Goal: Check status: Check status

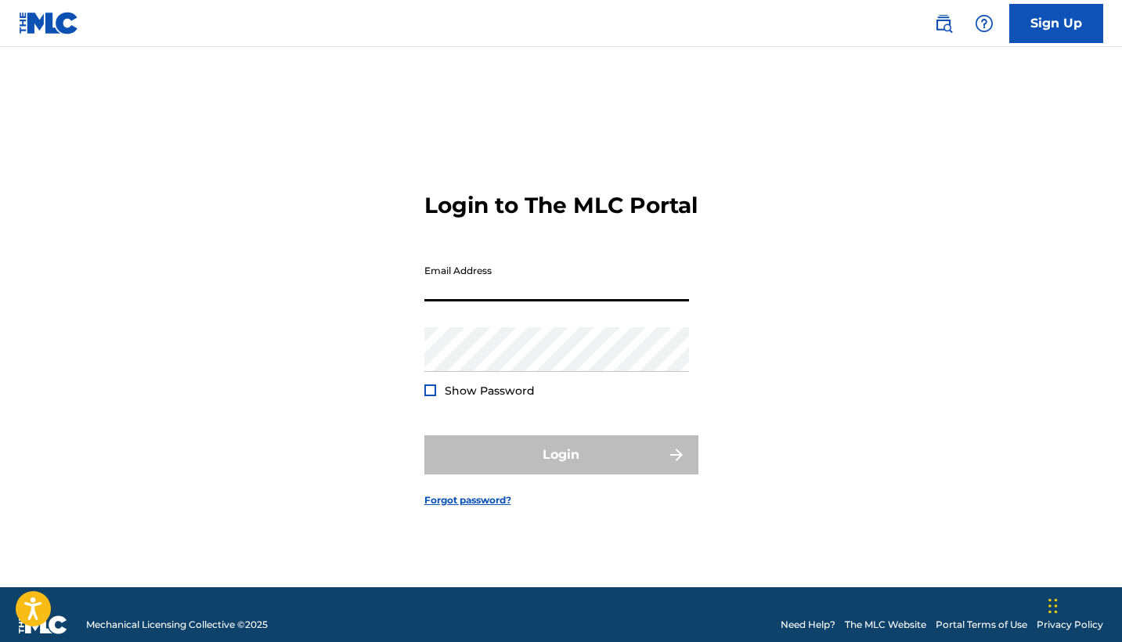
type input "[EMAIL_ADDRESS][DOMAIN_NAME]"
click at [561, 468] on button "Login" at bounding box center [561, 454] width 274 height 39
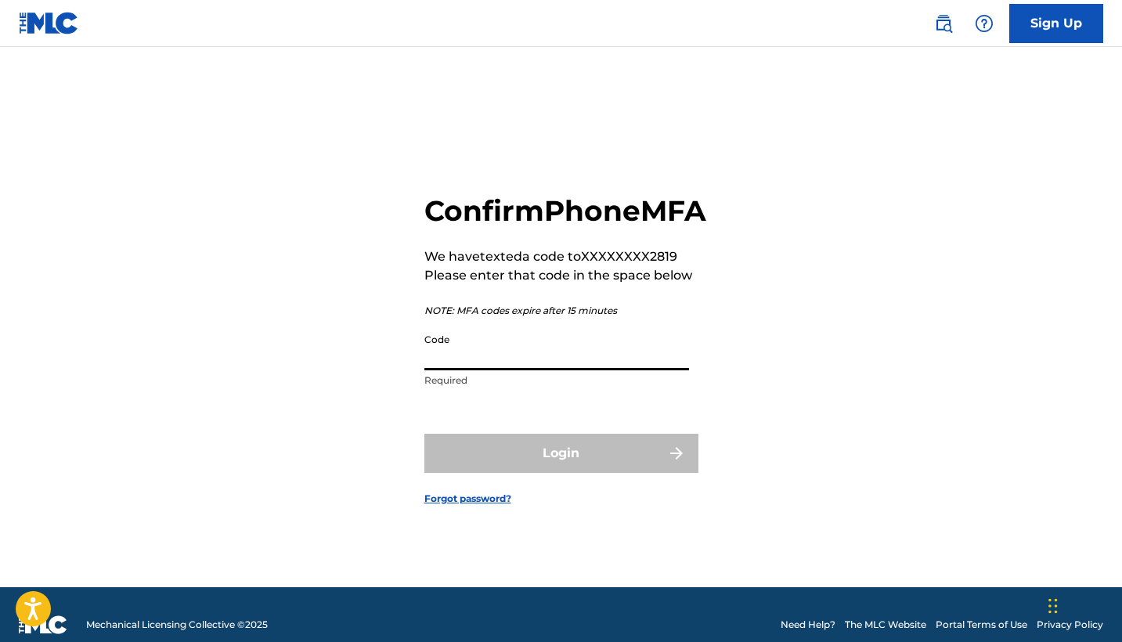
click at [500, 366] on input "Code" at bounding box center [556, 348] width 265 height 45
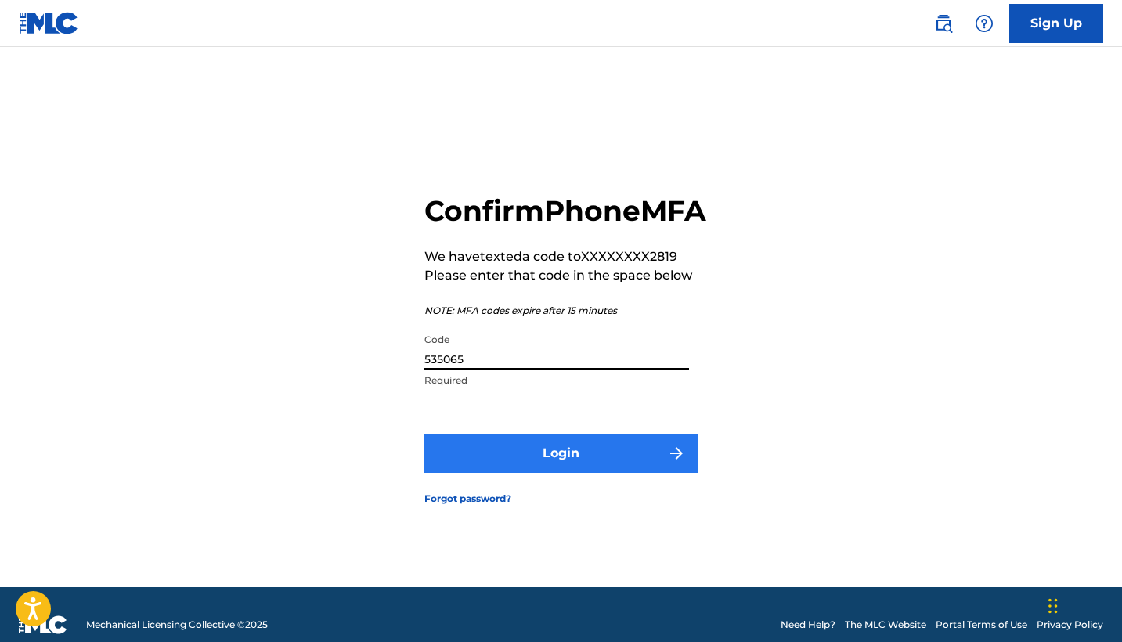
type input "535065"
click at [531, 473] on button "Login" at bounding box center [561, 453] width 274 height 39
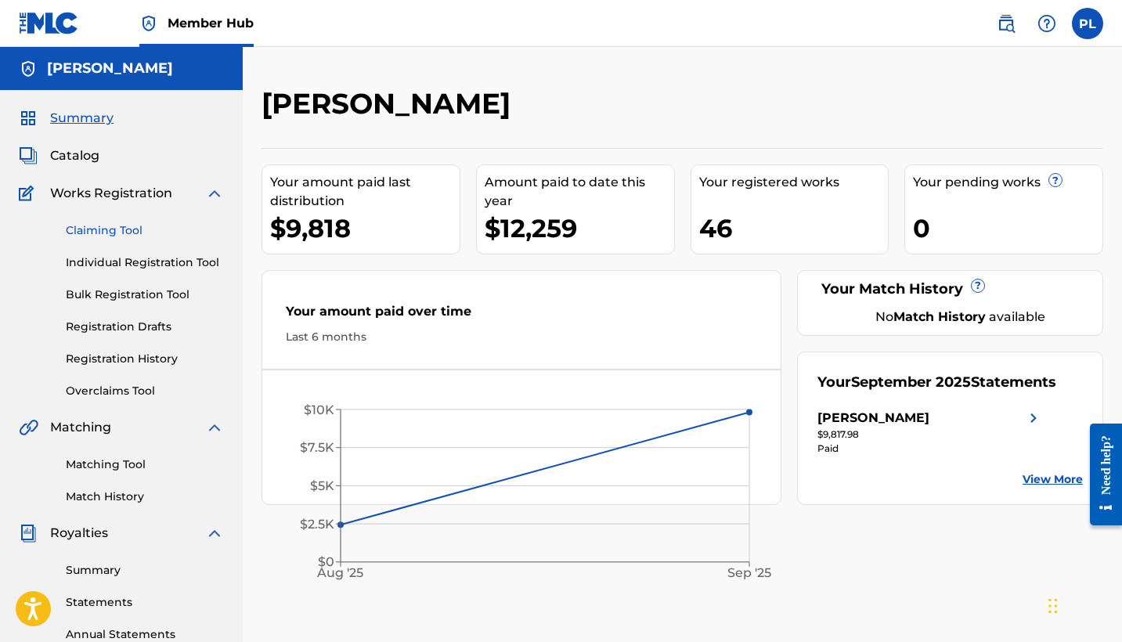
click at [100, 226] on link "Claiming Tool" at bounding box center [145, 230] width 158 height 16
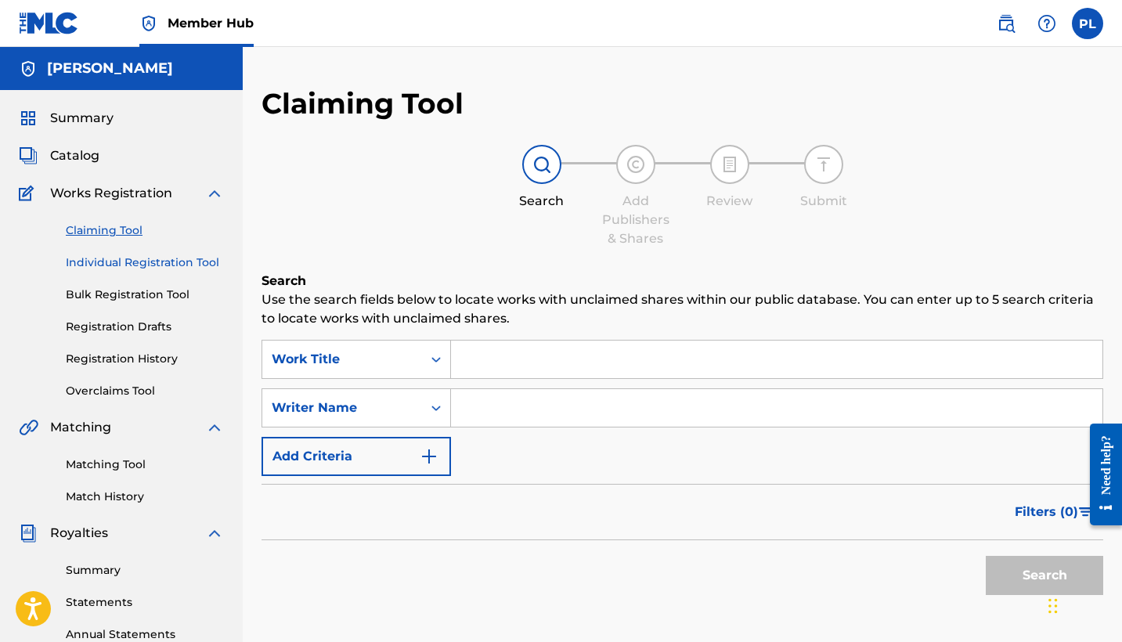
click at [112, 263] on link "Individual Registration Tool" at bounding box center [145, 263] width 158 height 16
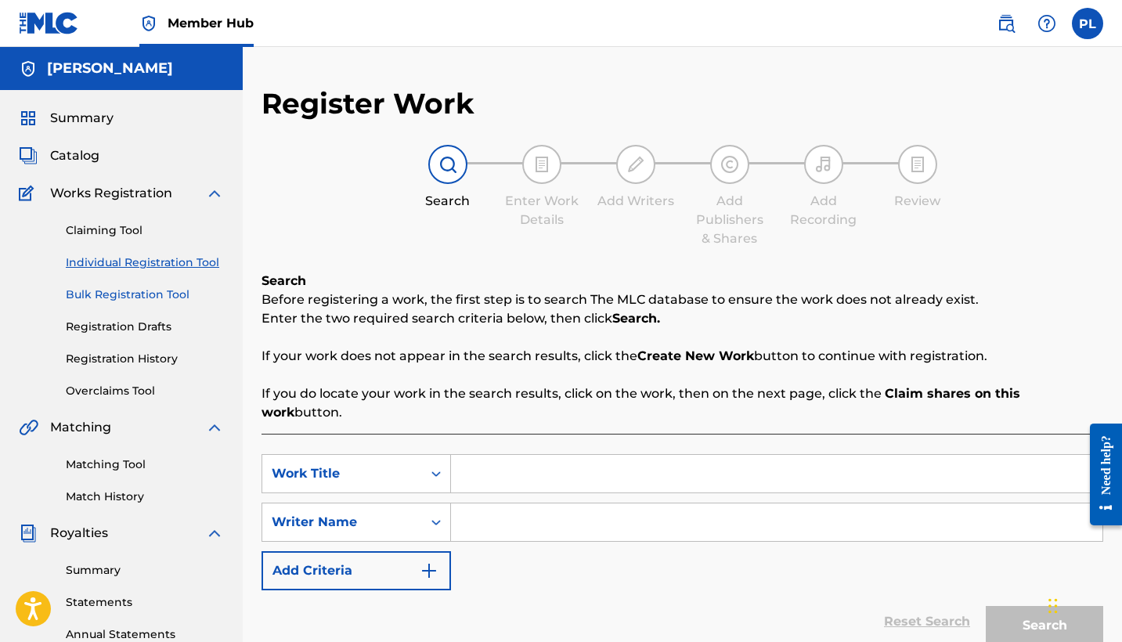
click at [106, 289] on link "Bulk Registration Tool" at bounding box center [145, 295] width 158 height 16
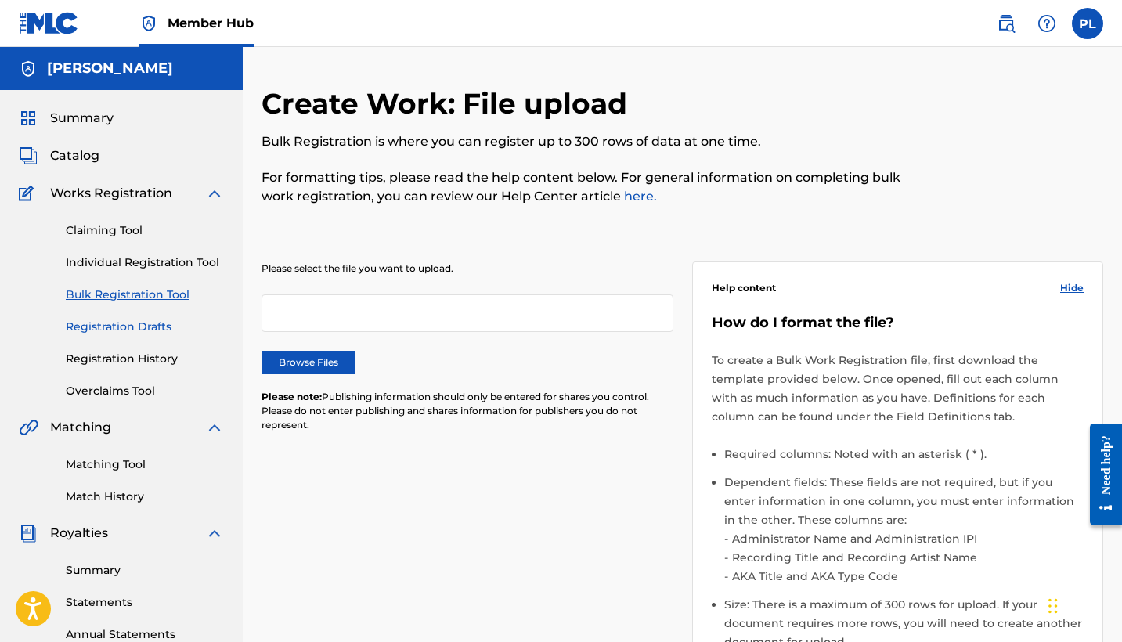
click at [105, 325] on link "Registration Drafts" at bounding box center [145, 327] width 158 height 16
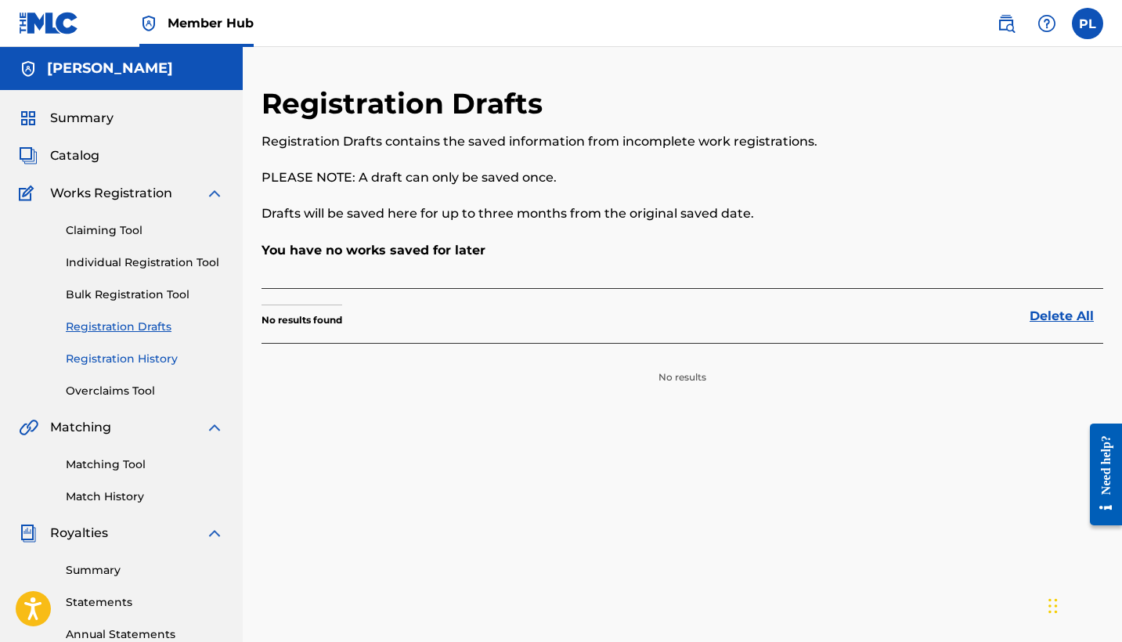
click at [99, 358] on link "Registration History" at bounding box center [145, 359] width 158 height 16
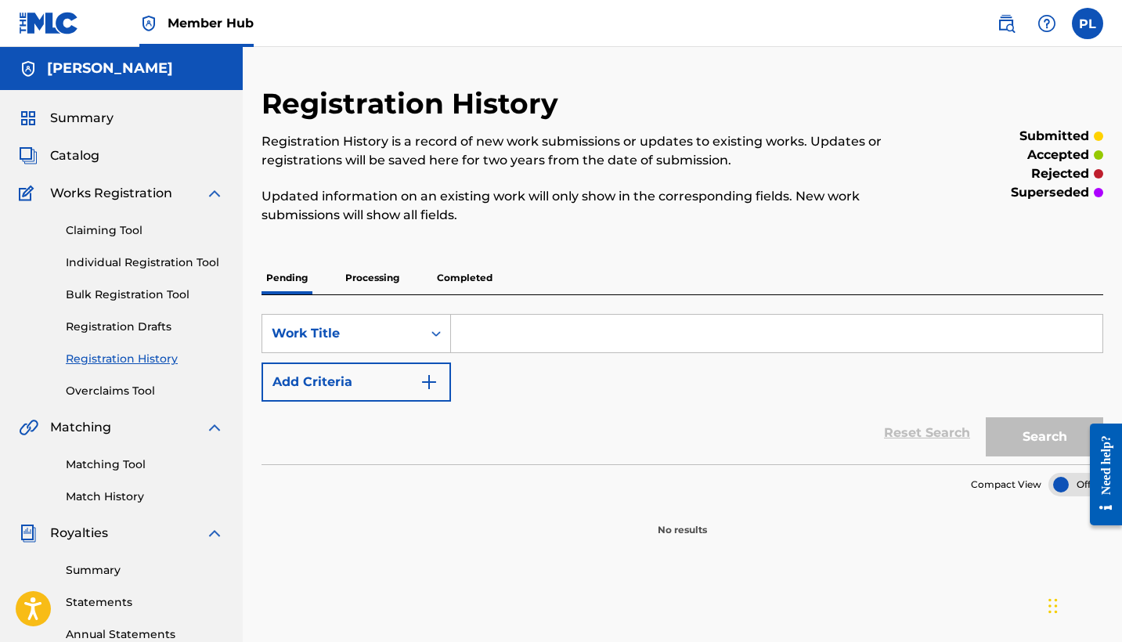
click at [373, 282] on p "Processing" at bounding box center [372, 278] width 63 height 33
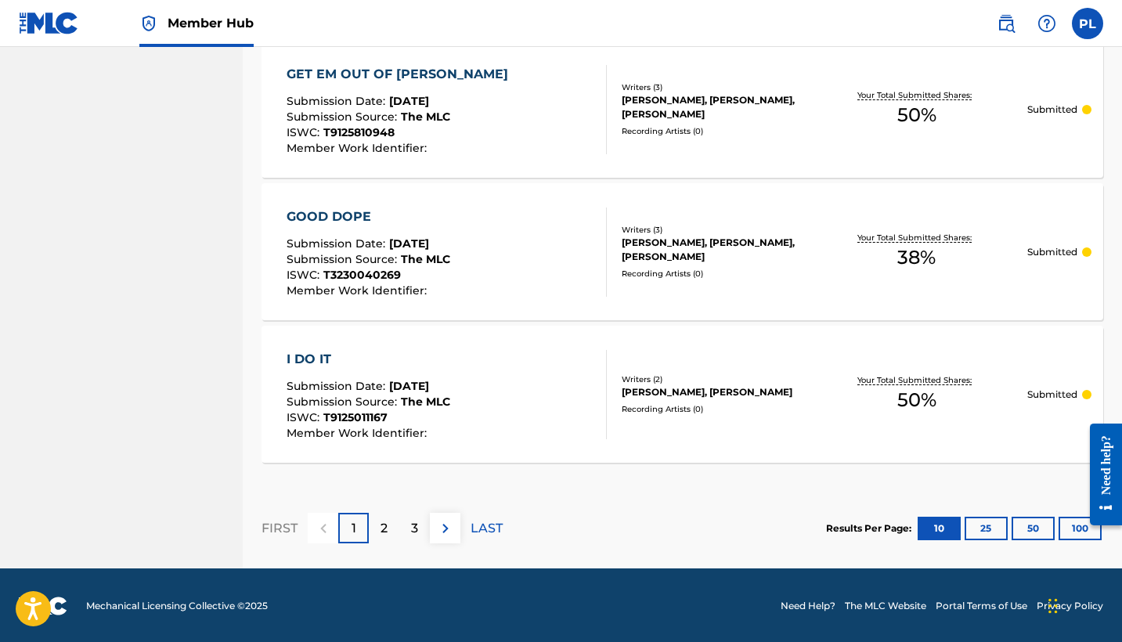
scroll to position [1436, 0]
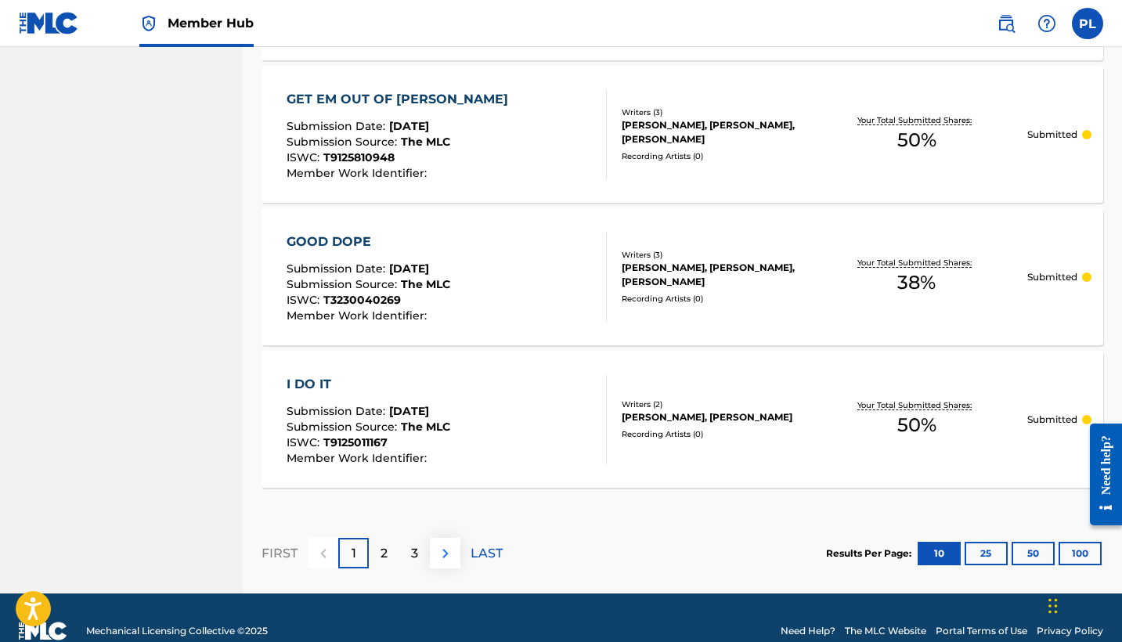
click at [445, 549] on img at bounding box center [445, 553] width 19 height 19
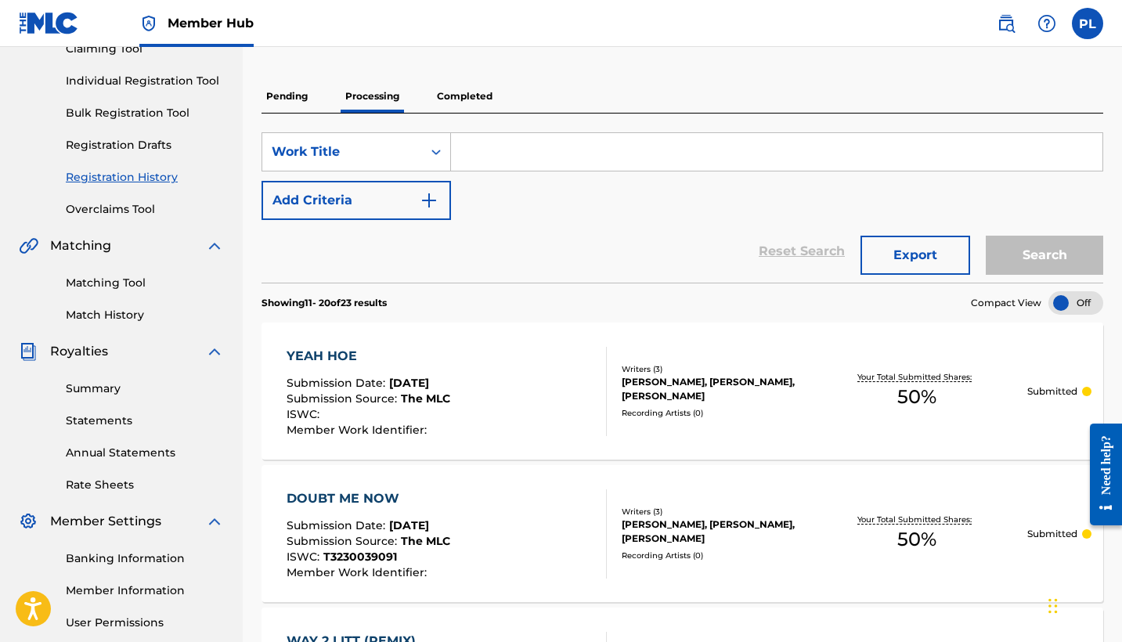
scroll to position [181, 0]
click at [608, 251] on div "Reset Search Export Search" at bounding box center [683, 252] width 842 height 63
